Goal: Transaction & Acquisition: Purchase product/service

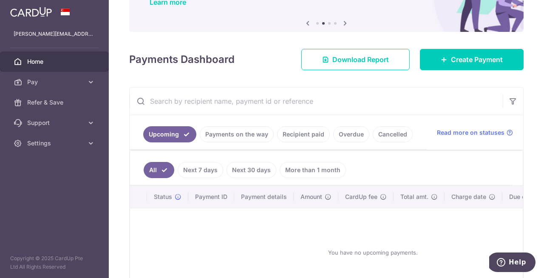
scroll to position [78, 0]
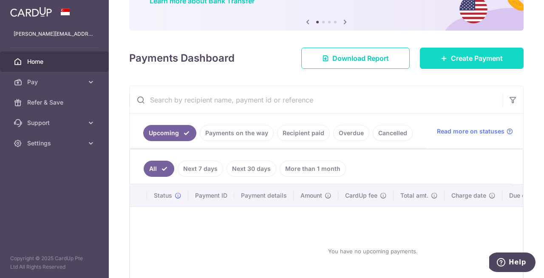
click at [482, 59] on span "Create Payment" at bounding box center [477, 58] width 52 height 10
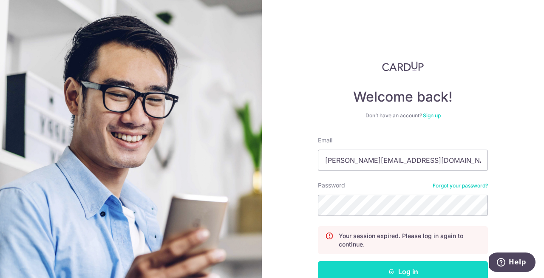
click at [392, 262] on button "Log in" at bounding box center [403, 271] width 170 height 21
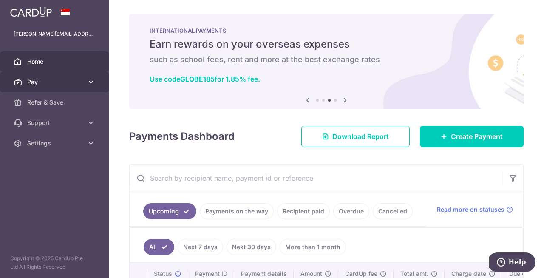
click at [24, 85] on link "Pay" at bounding box center [54, 82] width 109 height 20
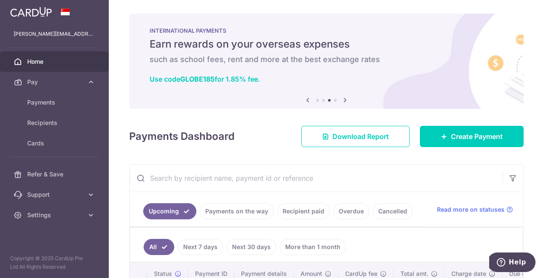
click at [222, 129] on h4 "Payments Dashboard" at bounding box center [181, 136] width 105 height 15
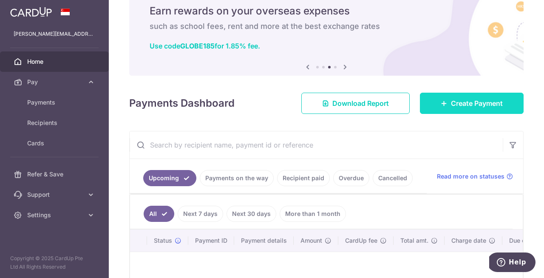
scroll to position [57, 0]
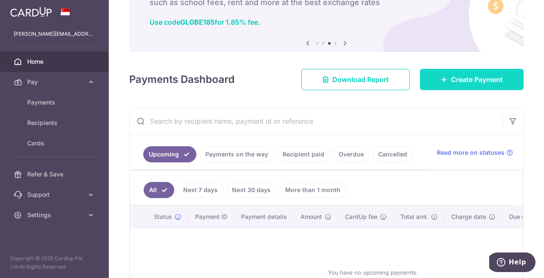
click at [449, 72] on link "Create Payment" at bounding box center [472, 79] width 104 height 21
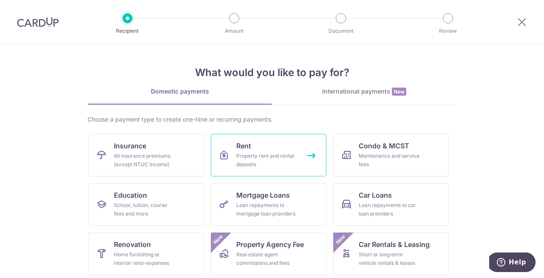
click at [260, 153] on div "Property rent and rental deposits" at bounding box center [266, 160] width 61 height 17
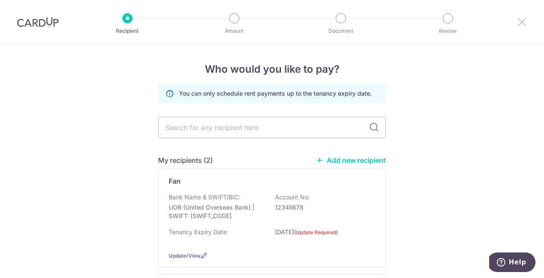
click at [518, 20] on icon at bounding box center [521, 22] width 10 height 11
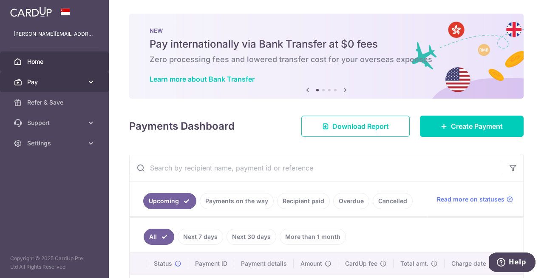
click at [87, 77] on link "Pay" at bounding box center [54, 82] width 109 height 20
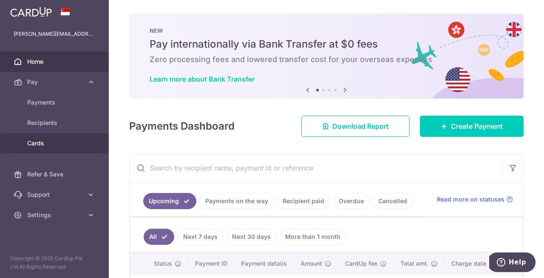
click at [35, 139] on span "Cards" at bounding box center [55, 143] width 56 height 8
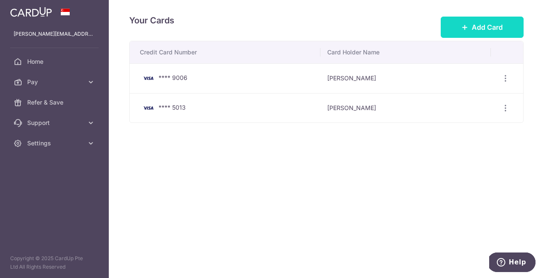
click at [477, 27] on span "Add Card" at bounding box center [486, 27] width 31 height 10
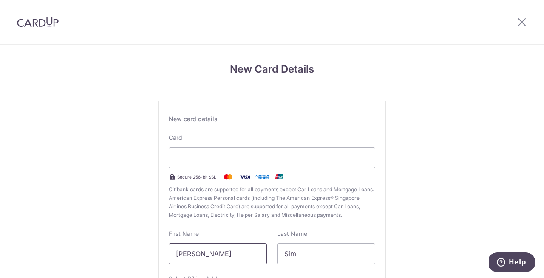
drag, startPoint x: 220, startPoint y: 254, endPoint x: 64, endPoint y: 230, distance: 158.1
click at [64, 230] on div "New Card Details New card details Card Secure 256-bit SSL Citibank cards are su…" at bounding box center [272, 223] width 544 height 357
type input "Eugene"
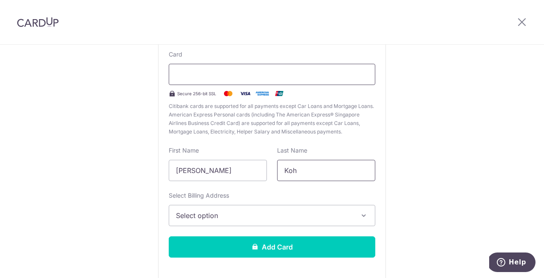
scroll to position [114, 0]
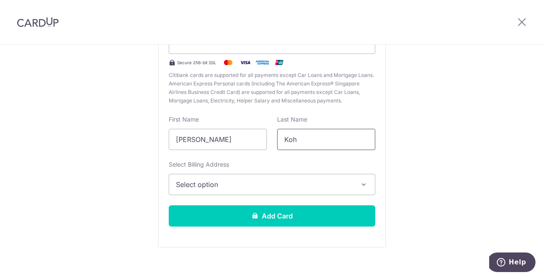
type input "Koh"
click at [235, 178] on button "Select option" at bounding box center [272, 184] width 206 height 21
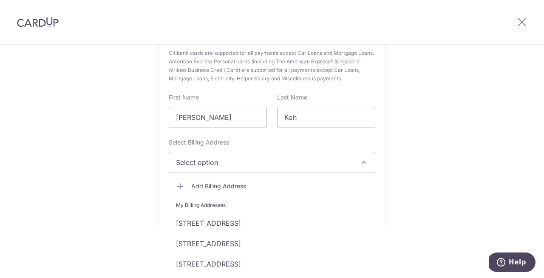
scroll to position [23, 0]
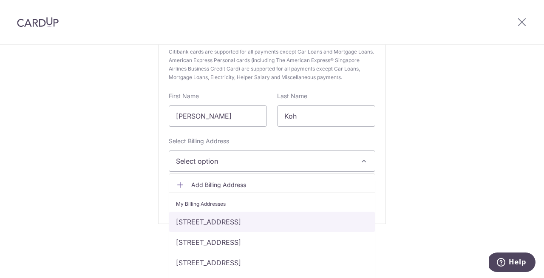
click at [236, 217] on link "472 Pasir Ris Dr 6 #12-470, Singapore, Singapore-510472" at bounding box center [272, 222] width 206 height 20
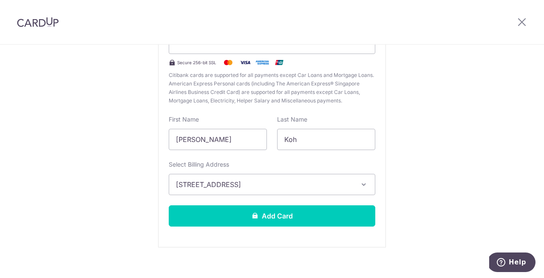
scroll to position [124, 0]
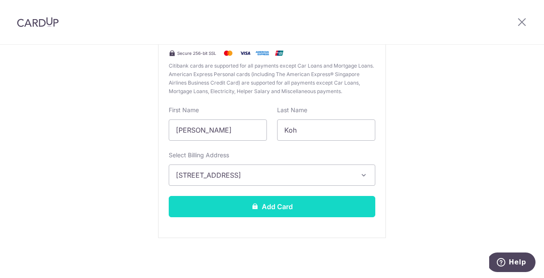
click at [244, 209] on button "Add Card" at bounding box center [272, 206] width 206 height 21
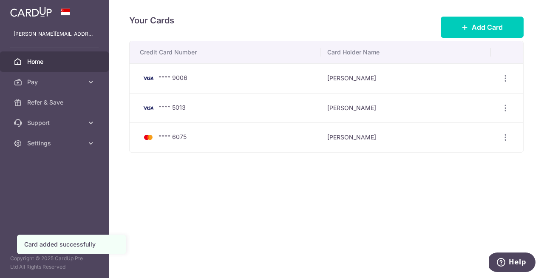
click at [53, 56] on link "Home" at bounding box center [54, 61] width 109 height 20
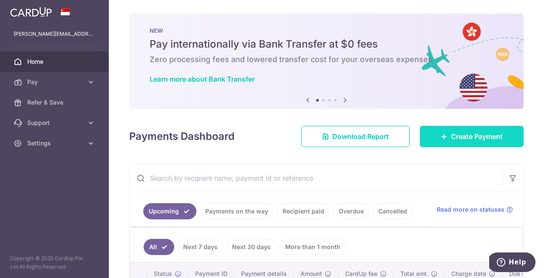
click at [451, 138] on span "Create Payment" at bounding box center [477, 136] width 52 height 10
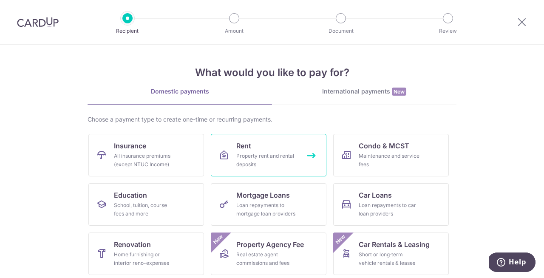
click at [221, 151] on icon at bounding box center [224, 155] width 10 height 10
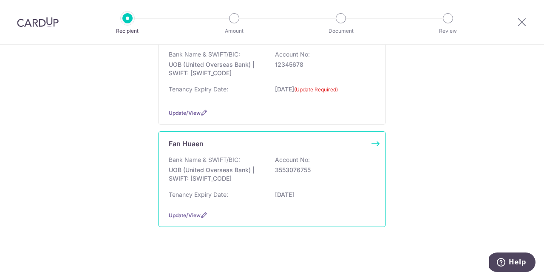
scroll to position [145, 0]
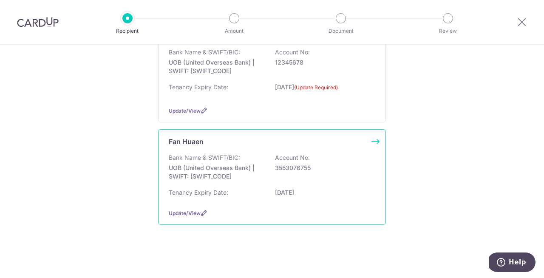
click at [209, 166] on p "UOB (United Overseas Bank) | SWIFT: UOVBSGSGXXX" at bounding box center [216, 172] width 95 height 17
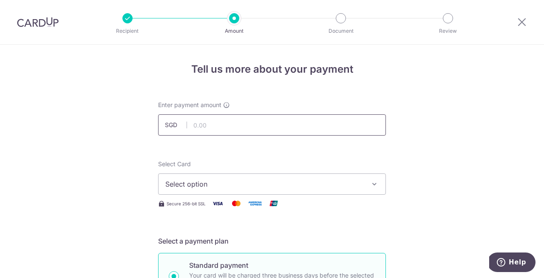
click at [220, 125] on input "text" at bounding box center [272, 124] width 228 height 21
type input "2,900.00"
click at [214, 172] on div "Select Card Select option Add credit card Your Cards **** 9006 **** 5013 **** 6…" at bounding box center [272, 177] width 228 height 35
click at [214, 176] on button "Select option" at bounding box center [272, 183] width 228 height 21
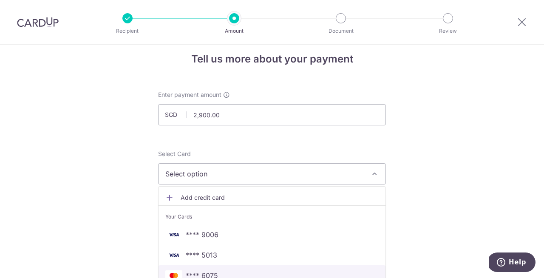
scroll to position [22, 0]
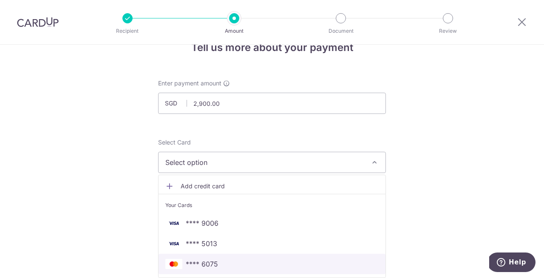
click at [203, 262] on span "**** 6075" at bounding box center [202, 264] width 32 height 10
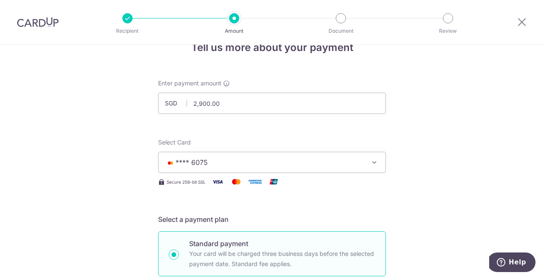
click at [221, 169] on button "**** 6075" at bounding box center [272, 162] width 228 height 21
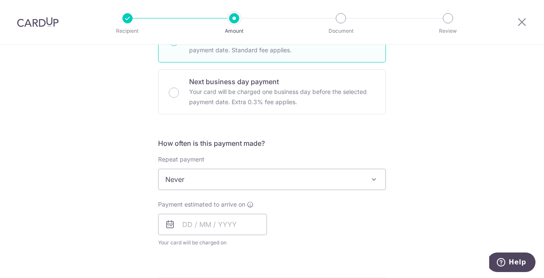
scroll to position [236, 0]
click at [209, 216] on input "text" at bounding box center [212, 223] width 109 height 21
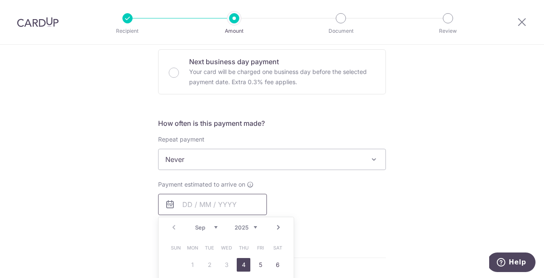
scroll to position [255, 0]
click at [242, 265] on link "4" at bounding box center [244, 265] width 14 height 14
type input "04/09/2025"
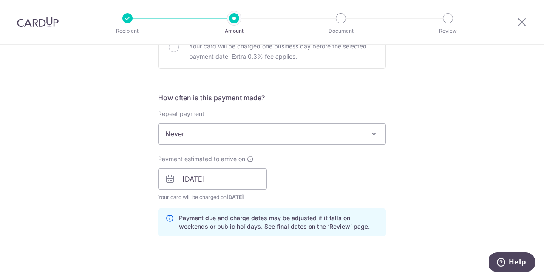
scroll to position [404, 0]
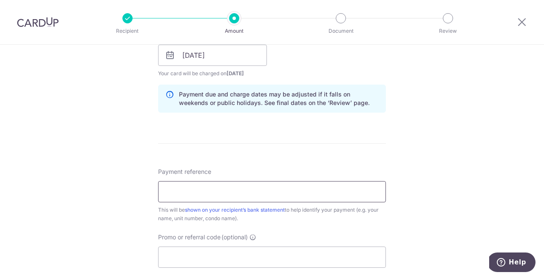
click at [240, 187] on input "Payment reference" at bounding box center [272, 191] width 228 height 21
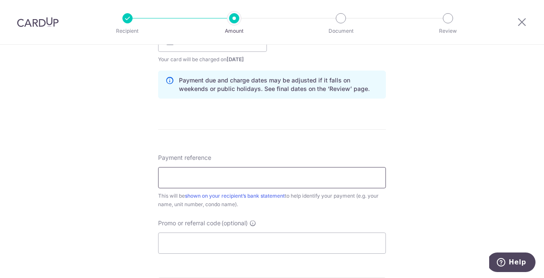
scroll to position [430, 0]
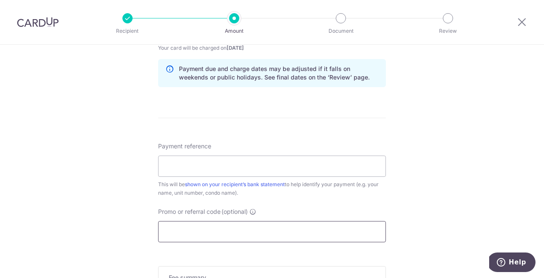
click at [207, 233] on input "Promo or referral code (optional)" at bounding box center [272, 231] width 228 height 21
paste input "SAVERENT179"
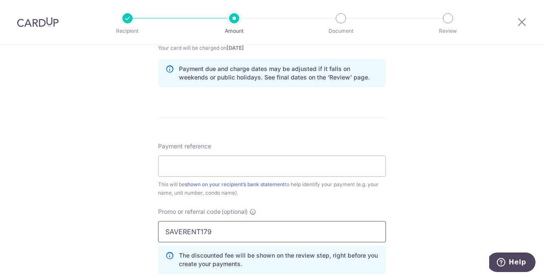
type input "SAVERENT179"
click at [207, 160] on input "Payment reference" at bounding box center [272, 165] width 228 height 21
paste input "Seastrand Unit 06-10"
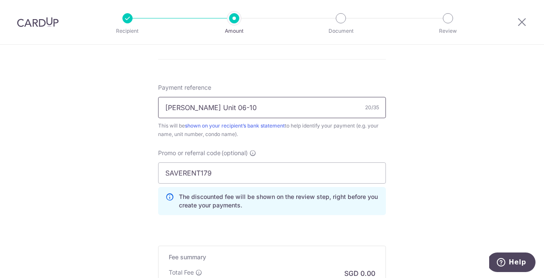
scroll to position [603, 0]
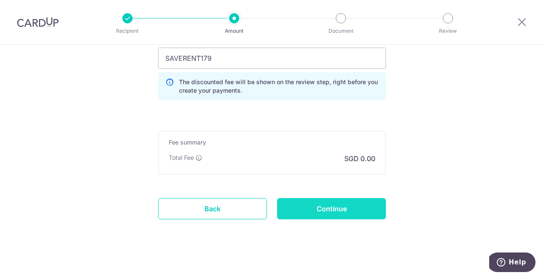
type input "Seastrand Unit 06-10"
click at [339, 214] on input "Continue" at bounding box center [331, 208] width 109 height 21
type input "Create Schedule"
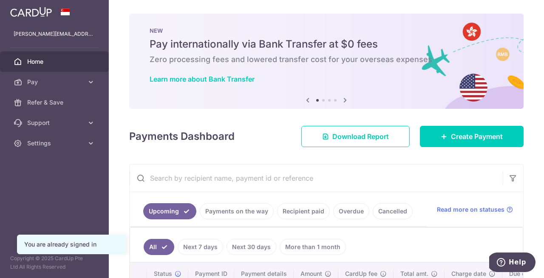
click at [301, 211] on link "Recipient paid" at bounding box center [303, 211] width 53 height 16
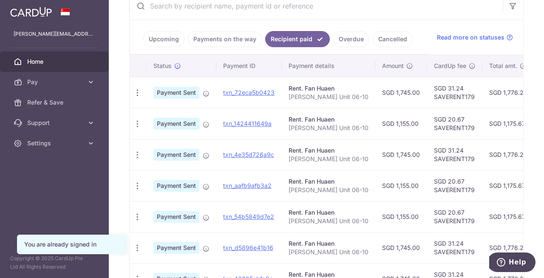
scroll to position [173, 0]
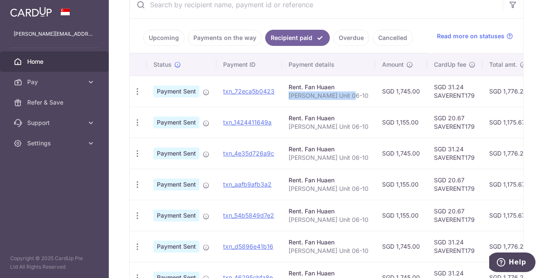
drag, startPoint x: 286, startPoint y: 98, endPoint x: 347, endPoint y: 93, distance: 61.3
click at [347, 93] on td "Rent. Fan [PERSON_NAME] Unit 06-10" at bounding box center [328, 91] width 93 height 31
copy p "[PERSON_NAME] Unit 06-10"
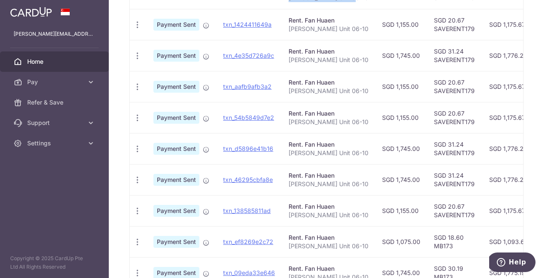
scroll to position [274, 0]
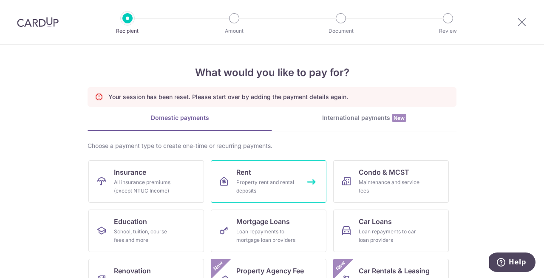
click at [280, 183] on div "Property rent and rental deposits" at bounding box center [266, 186] width 61 height 17
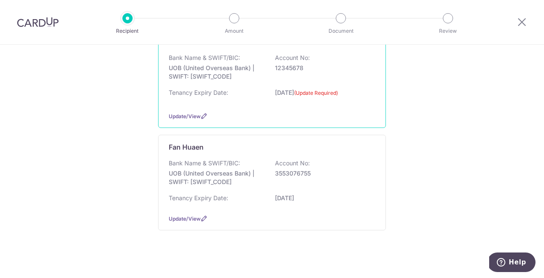
scroll to position [145, 0]
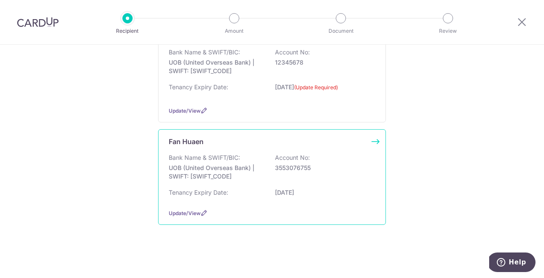
click at [331, 166] on p "3553076755" at bounding box center [322, 168] width 95 height 8
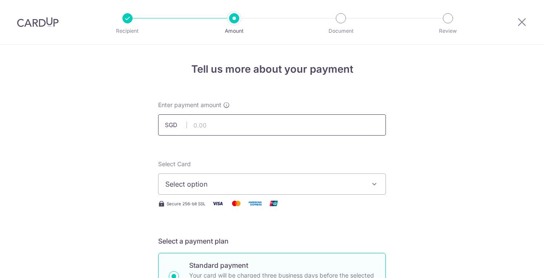
click at [227, 132] on input "text" at bounding box center [272, 124] width 228 height 21
type input "2,900.00"
click at [238, 182] on span "Select option" at bounding box center [264, 184] width 198 height 10
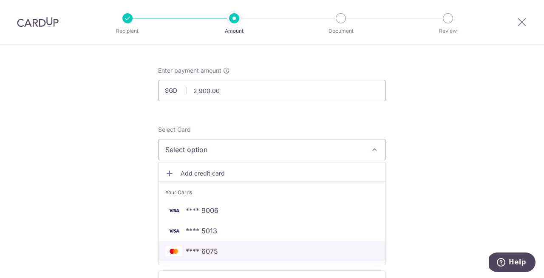
click at [224, 251] on span "**** 6075" at bounding box center [271, 251] width 213 height 10
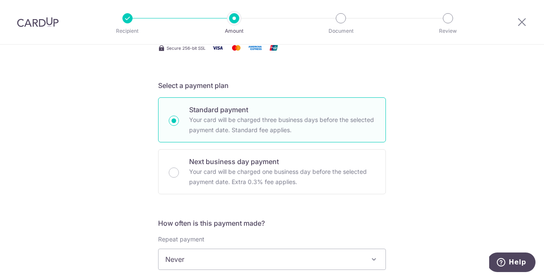
scroll to position [467, 0]
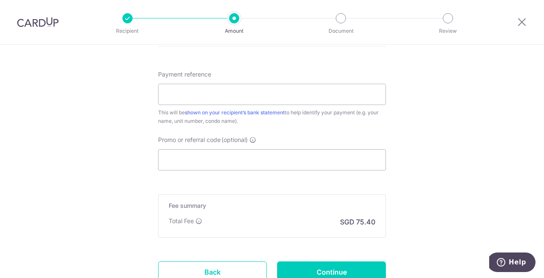
click at [222, 82] on div "Payment reference This will be shown on your recipient’s bank statement to help…" at bounding box center [272, 97] width 228 height 55
click at [220, 92] on input "Payment reference" at bounding box center [272, 94] width 228 height 21
paste input "Seastrand Unit 06-10"
type input "Seastrand Unit 06-10"
click at [209, 169] on input "Promo or referral code (optional)" at bounding box center [272, 159] width 228 height 21
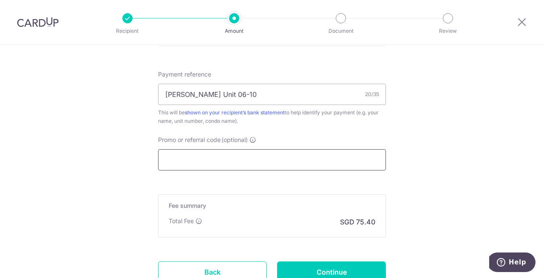
paste input "SAVERENT179"
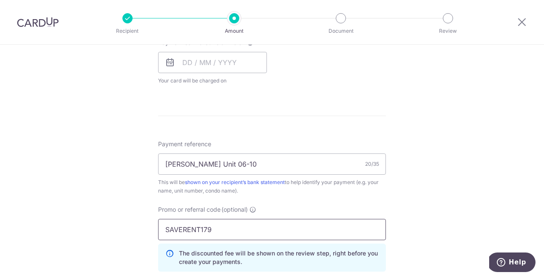
scroll to position [352, 0]
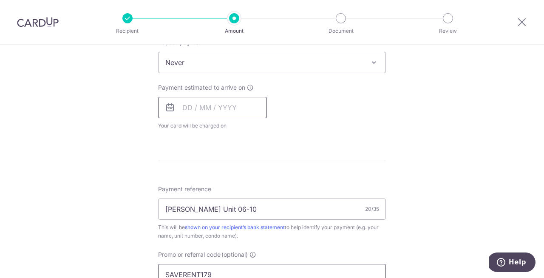
type input "SAVERENT179"
click at [194, 109] on input "text" at bounding box center [212, 107] width 109 height 21
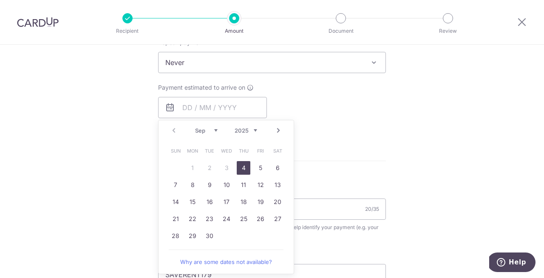
click at [240, 167] on link "4" at bounding box center [244, 168] width 14 height 14
type input "04/09/2025"
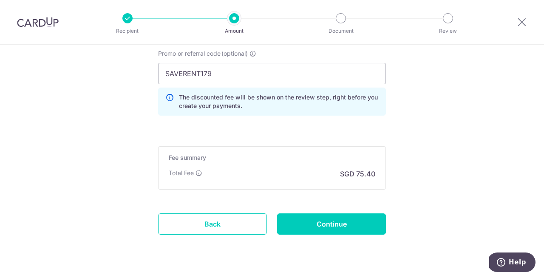
scroll to position [608, 0]
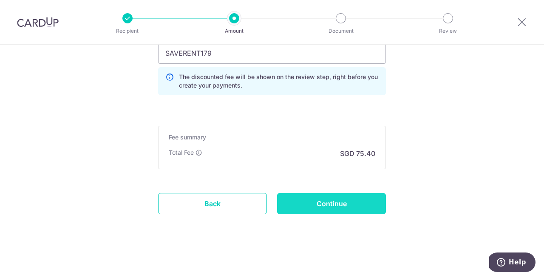
click at [351, 206] on input "Continue" at bounding box center [331, 203] width 109 height 21
type input "Create Schedule"
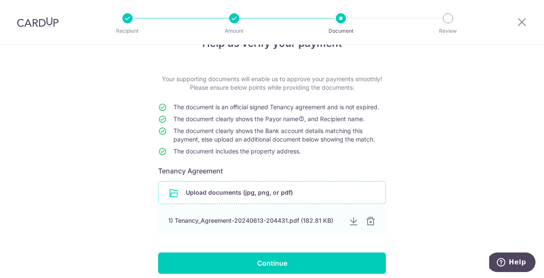
scroll to position [73, 0]
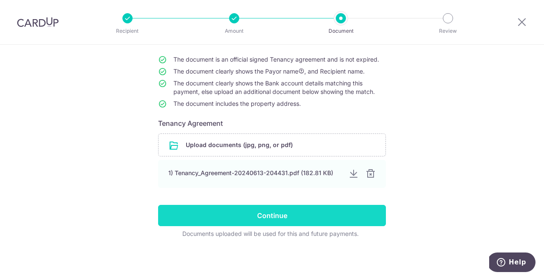
click at [315, 219] on input "Continue" at bounding box center [272, 215] width 228 height 21
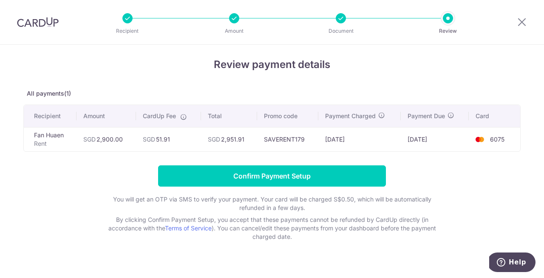
scroll to position [5, 0]
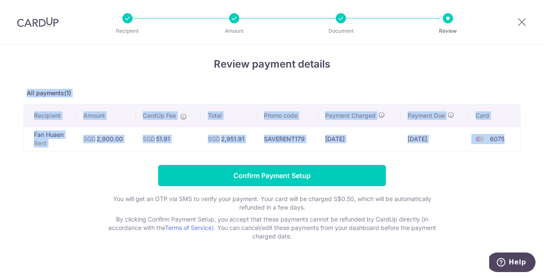
drag, startPoint x: 506, startPoint y: 138, endPoint x: 26, endPoint y: 91, distance: 482.2
click at [26, 91] on div "Review payment details All payments(1) Recipient Amount CardUp Fee Total Promo …" at bounding box center [271, 148] width 497 height 184
click at [152, 88] on div "Review payment details All payments(1) Recipient Amount CardUp Fee Total Promo …" at bounding box center [271, 148] width 497 height 184
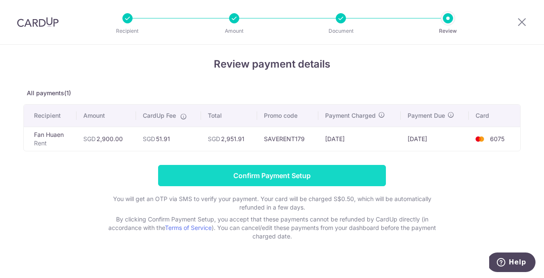
click at [292, 178] on input "Confirm Payment Setup" at bounding box center [272, 175] width 228 height 21
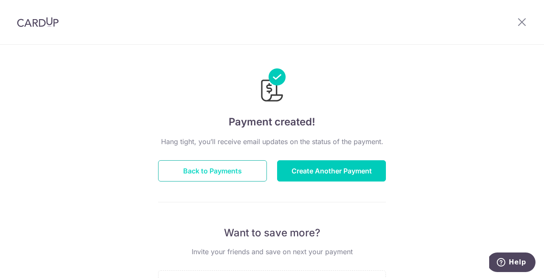
click at [230, 170] on button "Back to Payments" at bounding box center [212, 170] width 109 height 21
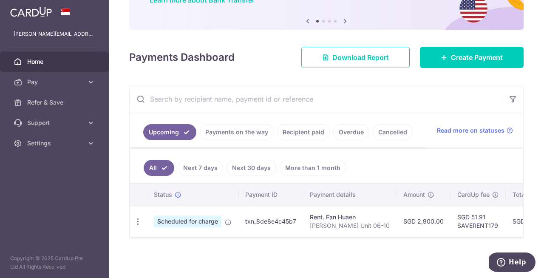
scroll to position [54, 0]
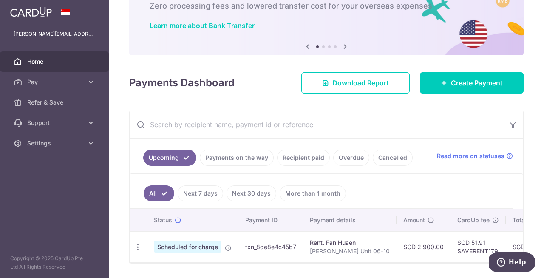
click at [309, 161] on link "Recipient paid" at bounding box center [303, 158] width 53 height 16
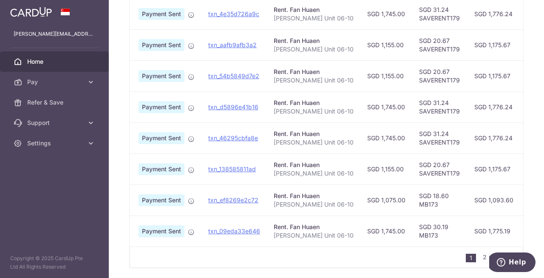
scroll to position [0, 0]
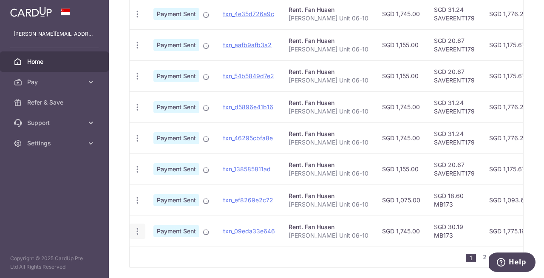
click at [138, 228] on icon "button" at bounding box center [137, 231] width 9 height 9
click at [163, 250] on link "PDF Receipt" at bounding box center [174, 254] width 88 height 20
click at [133, 207] on div "PDF Receipt" at bounding box center [138, 200] width 16 height 16
click at [135, 200] on icon "button" at bounding box center [137, 200] width 9 height 9
click at [169, 223] on span "PDF Receipt" at bounding box center [183, 223] width 58 height 8
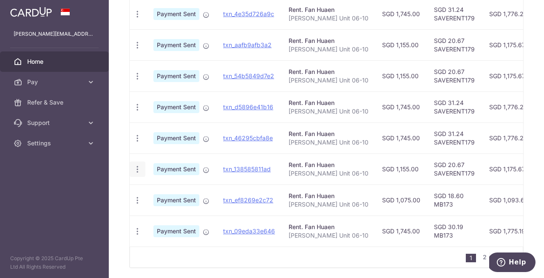
click at [139, 175] on div "PDF Receipt" at bounding box center [138, 169] width 16 height 16
click at [137, 171] on icon "button" at bounding box center [137, 169] width 9 height 9
click at [166, 192] on span "PDF Receipt" at bounding box center [183, 192] width 58 height 8
click at [134, 140] on icon "button" at bounding box center [137, 138] width 9 height 9
click at [159, 155] on link "PDF Receipt" at bounding box center [174, 161] width 88 height 20
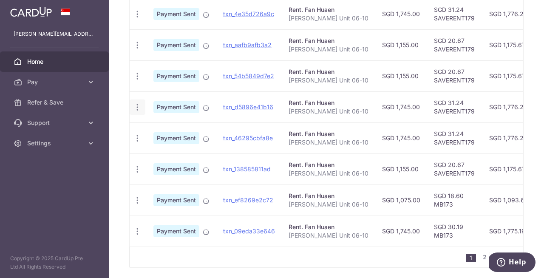
click at [140, 107] on icon "button" at bounding box center [137, 107] width 9 height 9
click at [156, 129] on span "PDF Receipt" at bounding box center [183, 130] width 58 height 8
click at [139, 74] on icon "button" at bounding box center [137, 76] width 9 height 9
click at [175, 102] on span "PDF Receipt" at bounding box center [183, 99] width 58 height 8
click at [139, 46] on icon "button" at bounding box center [137, 45] width 9 height 9
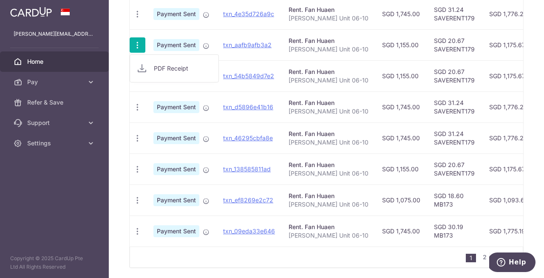
click at [154, 67] on span "PDF Receipt" at bounding box center [183, 68] width 58 height 8
click at [137, 14] on icon "button" at bounding box center [137, 14] width 9 height 9
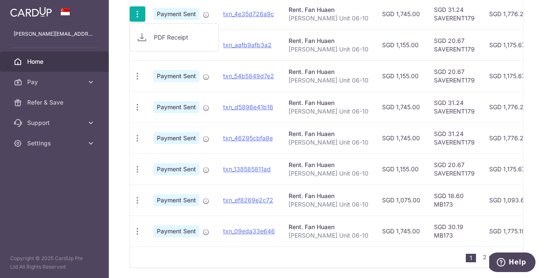
click at [156, 37] on span "PDF Receipt" at bounding box center [183, 37] width 58 height 8
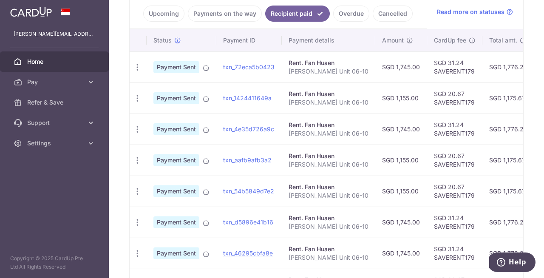
scroll to position [196, 0]
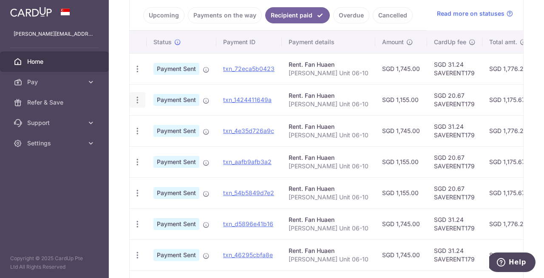
click at [137, 95] on div "PDF Receipt" at bounding box center [138, 100] width 16 height 16
click at [134, 97] on icon "button" at bounding box center [137, 100] width 9 height 9
click at [157, 118] on link "PDF Receipt" at bounding box center [174, 123] width 88 height 20
click at [140, 69] on icon "button" at bounding box center [137, 69] width 9 height 9
click at [163, 89] on span "PDF Receipt" at bounding box center [183, 92] width 58 height 8
